Goal: Share content: Share content

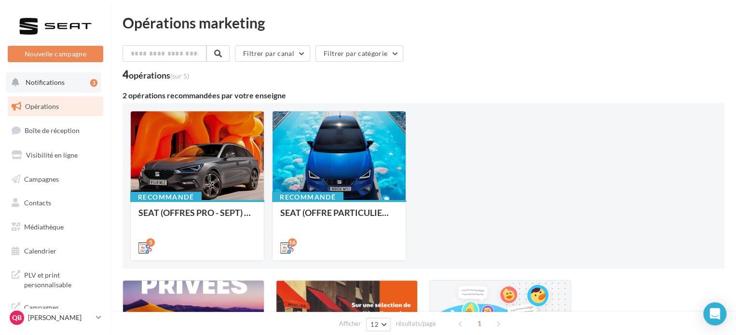
click at [62, 84] on span "Notifications" at bounding box center [45, 82] width 39 height 8
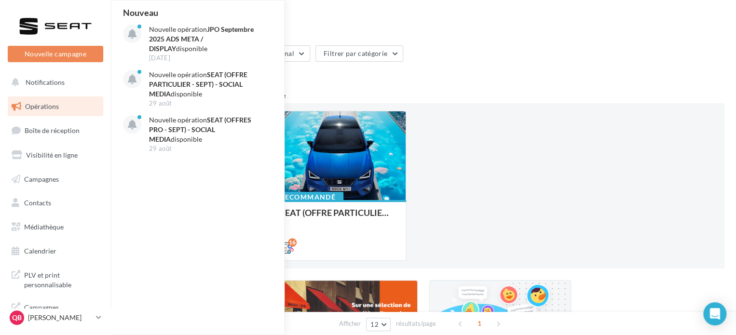
click at [495, 144] on div "Recommandé SEAT (OFFRES PRO - SEPT) - SOCIAL MEDIA 5 Recommandé SEAT (OFFRE PAR…" at bounding box center [423, 186] width 587 height 150
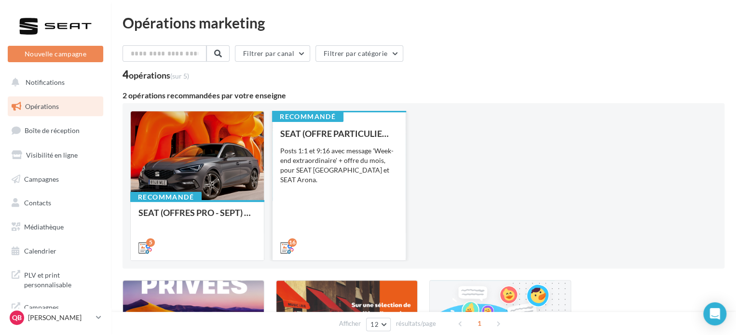
click at [338, 196] on div "SEAT (OFFRE PARTICULIER - SEPT) - SOCIAL MEDIA Posts 1:1 et 9:16 avec message '…" at bounding box center [339, 190] width 118 height 123
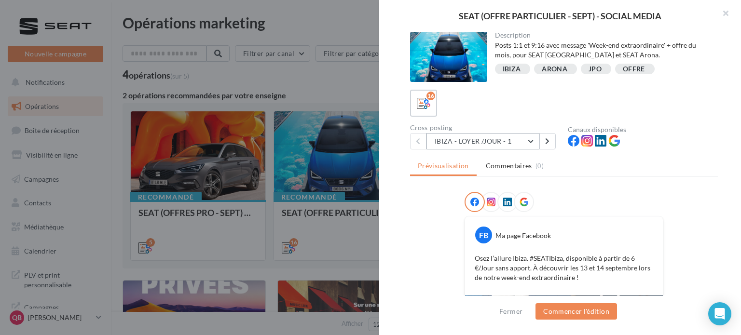
click at [503, 143] on button "IBIZA - LOYER /JOUR - 1" at bounding box center [483, 141] width 113 height 16
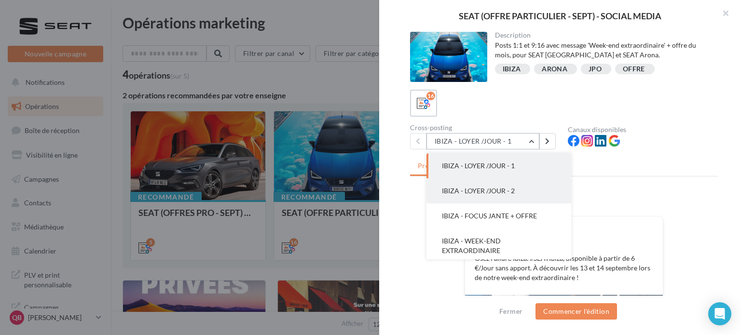
scroll to position [48, 0]
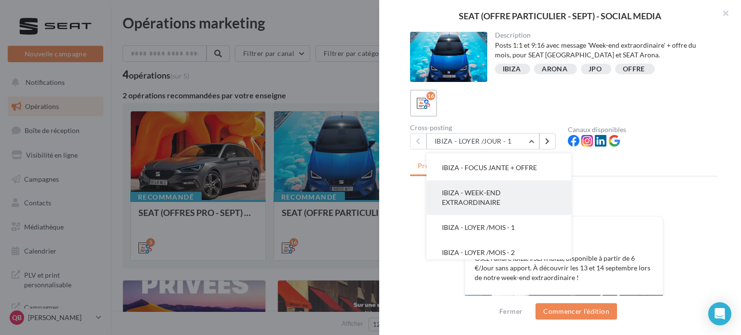
click at [526, 196] on button "IBIZA - WEEK-END EXTRAORDINAIRE" at bounding box center [499, 197] width 145 height 35
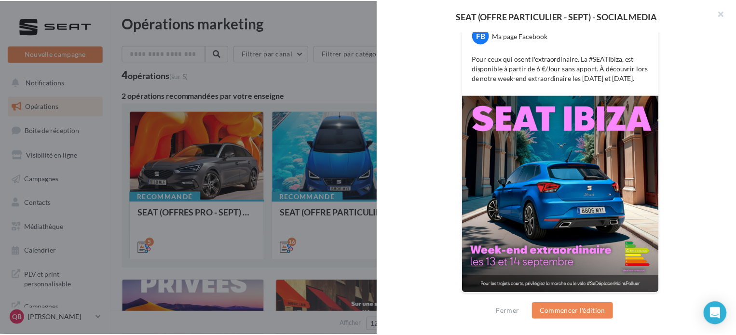
scroll to position [200, 0]
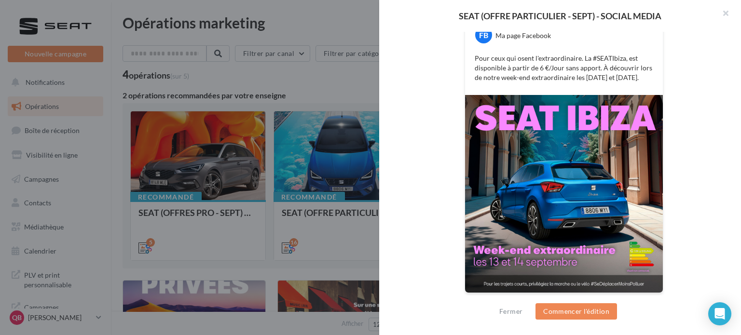
click at [284, 235] on div at bounding box center [370, 167] width 741 height 335
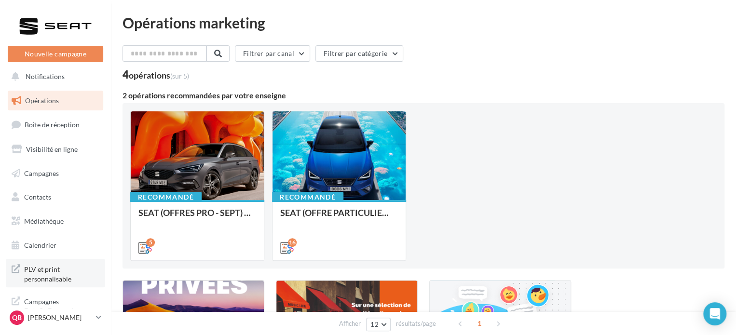
scroll to position [8, 0]
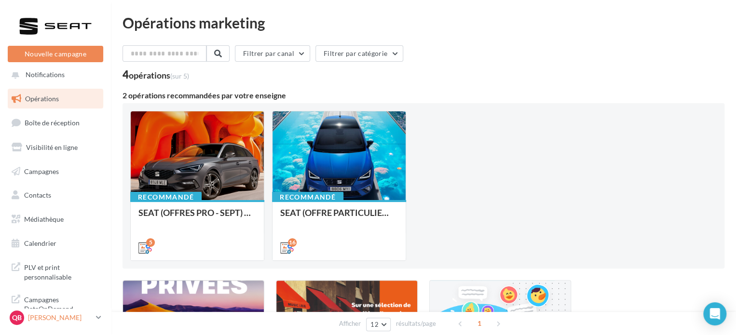
drag, startPoint x: 52, startPoint y: 323, endPoint x: 59, endPoint y: 323, distance: 7.3
click at [52, 323] on div "QB Quentin BASSORA SEAT-CHENOVE" at bounding box center [51, 318] width 83 height 14
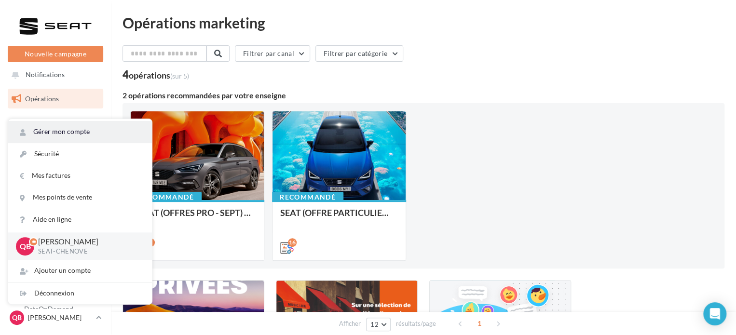
click at [76, 133] on link "Gérer mon compte" at bounding box center [80, 132] width 144 height 22
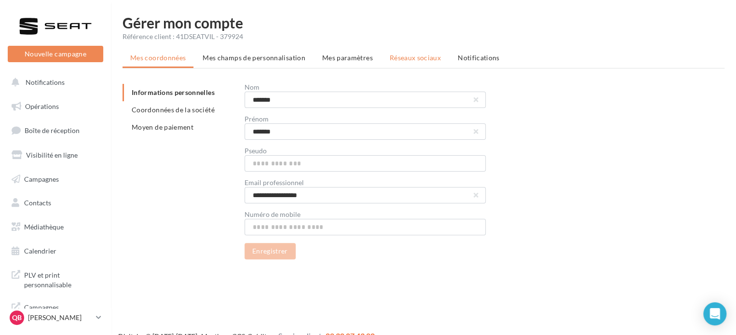
click at [413, 58] on span "Réseaux sociaux" at bounding box center [415, 58] width 51 height 8
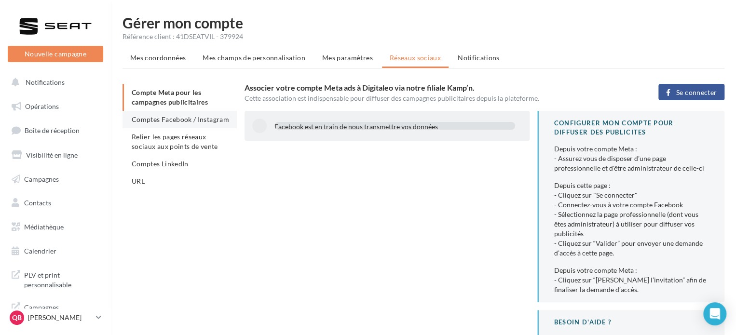
click at [168, 118] on span "Comptes Facebook / Instagram" at bounding box center [180, 119] width 97 height 8
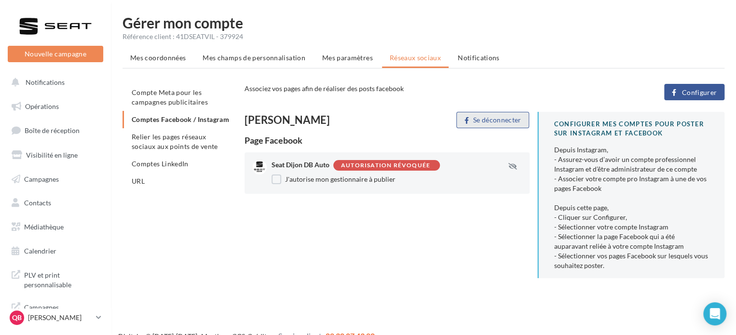
click at [516, 123] on button "Se déconnecter" at bounding box center [492, 120] width 73 height 16
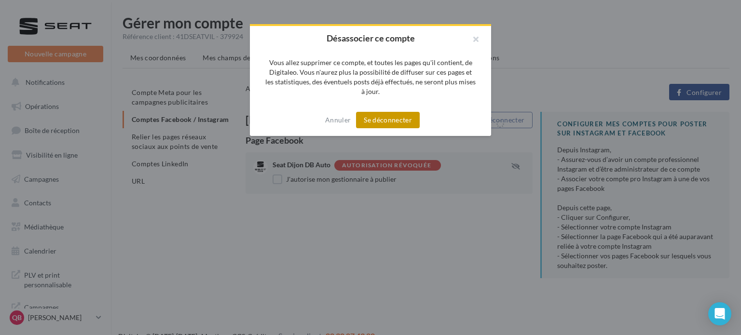
click at [395, 121] on button "Se déconnecter" at bounding box center [388, 120] width 64 height 16
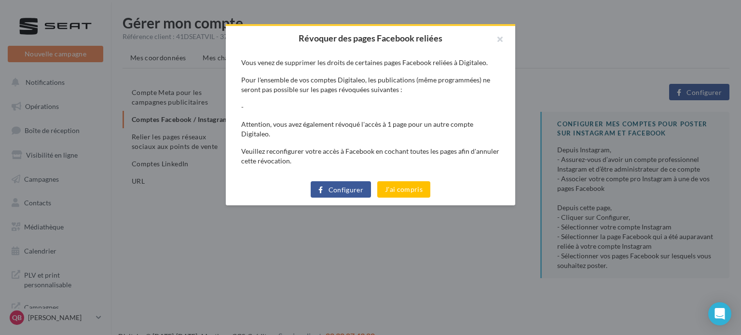
click at [349, 186] on span "Configurer" at bounding box center [346, 190] width 35 height 8
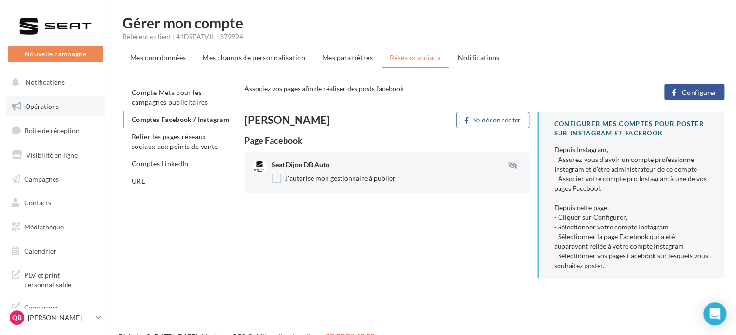
click at [58, 100] on link "Opérations" at bounding box center [55, 106] width 99 height 20
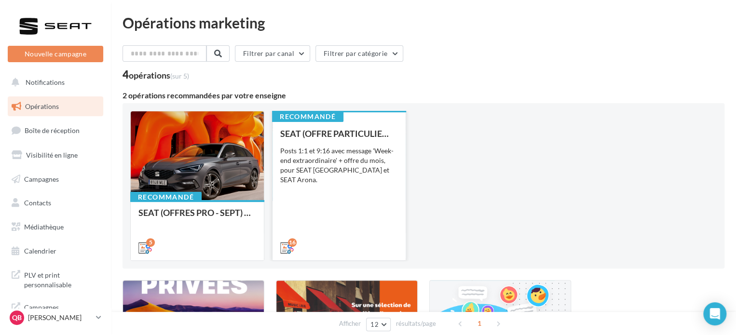
click at [366, 183] on div "SEAT (OFFRE PARTICULIER - SEPT) - SOCIAL MEDIA Posts 1:1 et 9:16 avec message '…" at bounding box center [339, 190] width 118 height 123
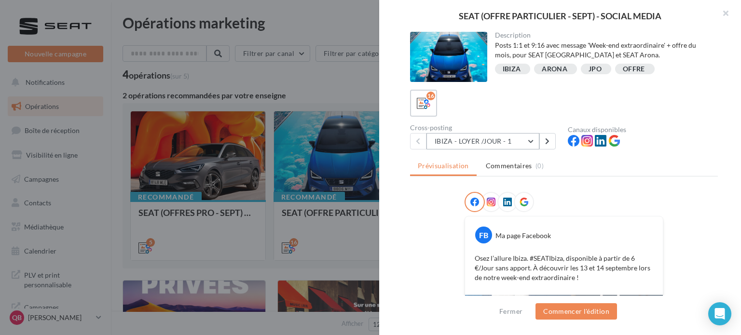
click at [467, 138] on button "IBIZA - LOYER /JOUR - 1" at bounding box center [483, 141] width 113 height 16
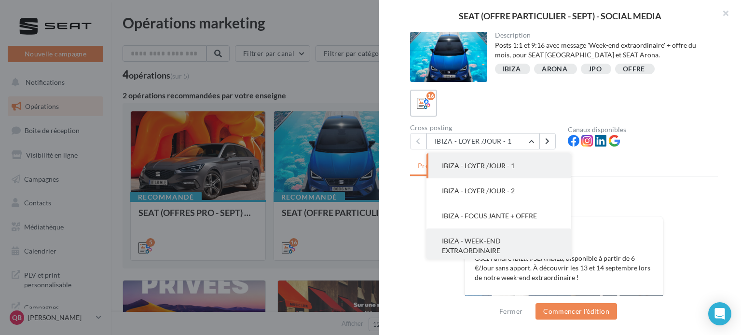
click at [483, 241] on span "IBIZA - WEEK-END EXTRAORDINAIRE" at bounding box center [471, 246] width 59 height 18
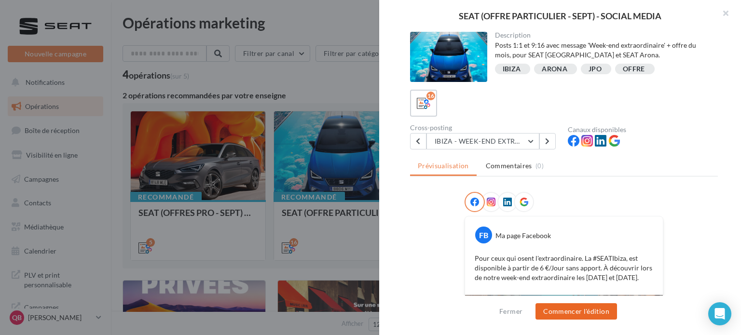
click at [575, 314] on button "Commencer l'édition" at bounding box center [577, 311] width 82 height 16
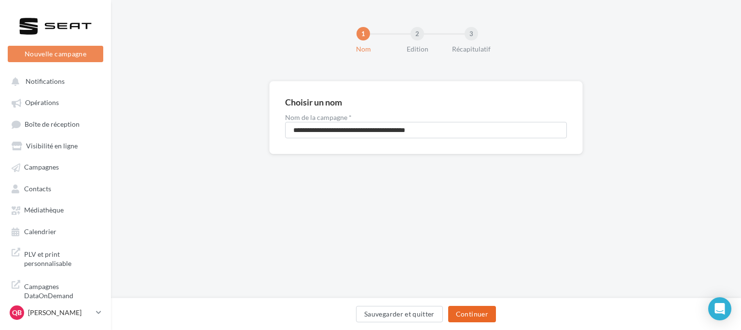
click at [477, 315] on button "Continuer" at bounding box center [472, 314] width 48 height 16
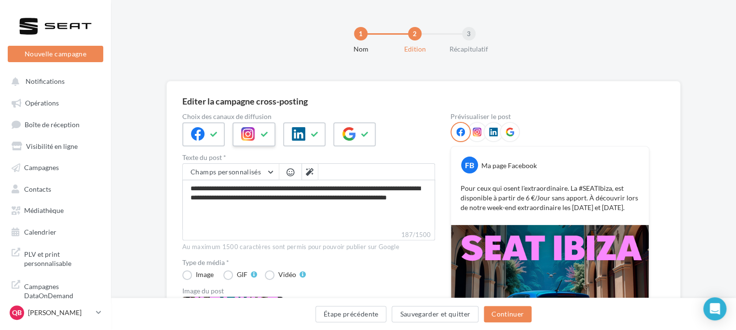
click at [254, 131] on div at bounding box center [254, 135] width 42 height 24
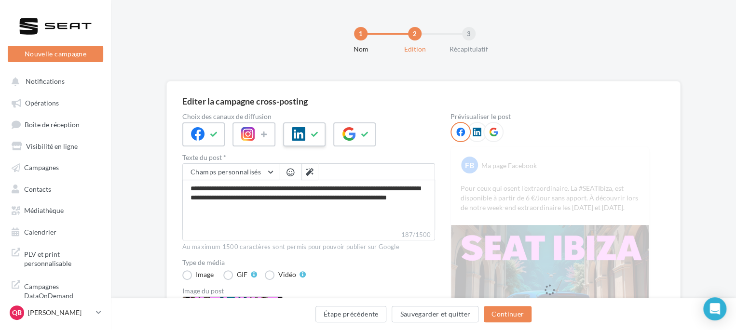
click at [302, 131] on icon at bounding box center [299, 134] width 14 height 14
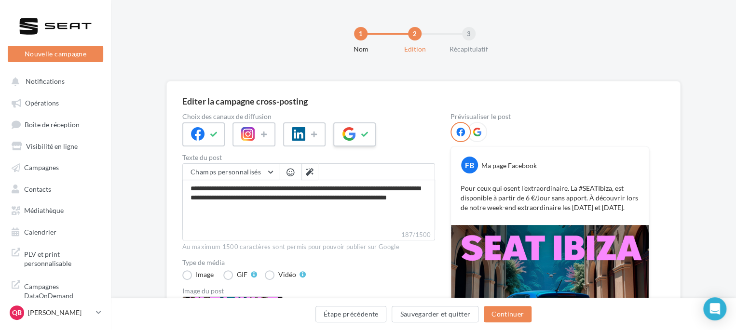
click at [359, 133] on button at bounding box center [365, 134] width 12 height 14
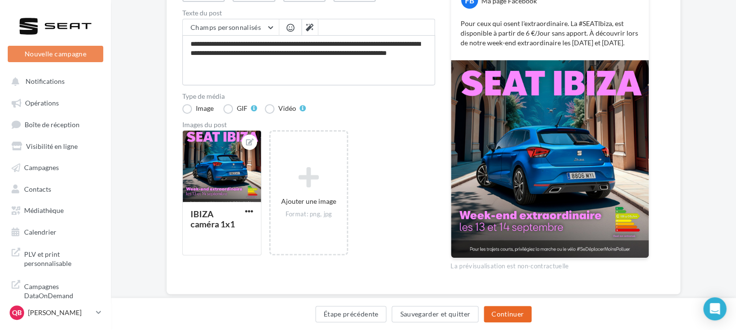
click at [520, 318] on button "Continuer" at bounding box center [508, 314] width 48 height 16
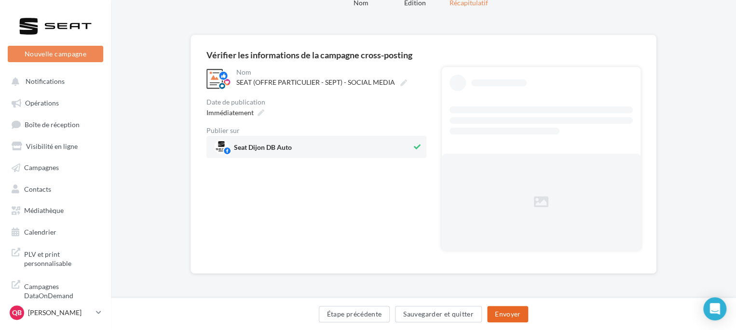
click at [517, 317] on button "Envoyer" at bounding box center [507, 314] width 41 height 16
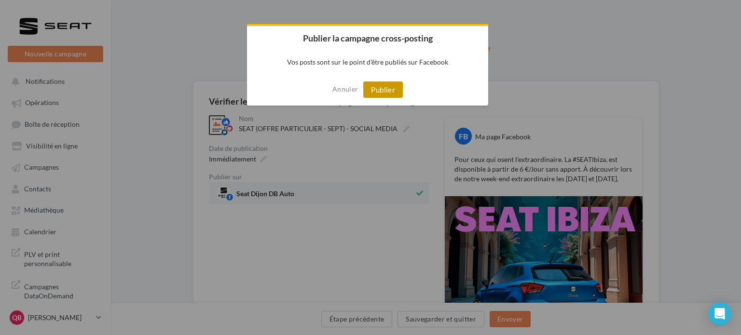
click at [385, 85] on button "Publier" at bounding box center [383, 90] width 40 height 16
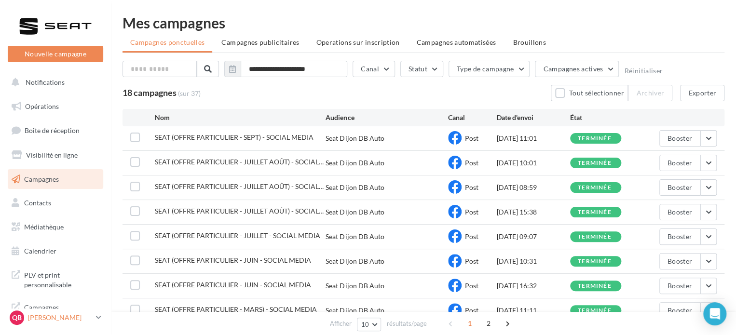
click at [83, 316] on p "[PERSON_NAME]" at bounding box center [60, 318] width 64 height 10
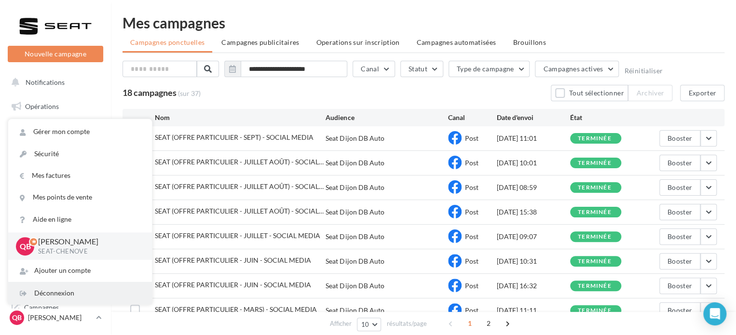
click at [69, 290] on div "Déconnexion" at bounding box center [80, 294] width 144 height 22
